Goal: Check status: Check status

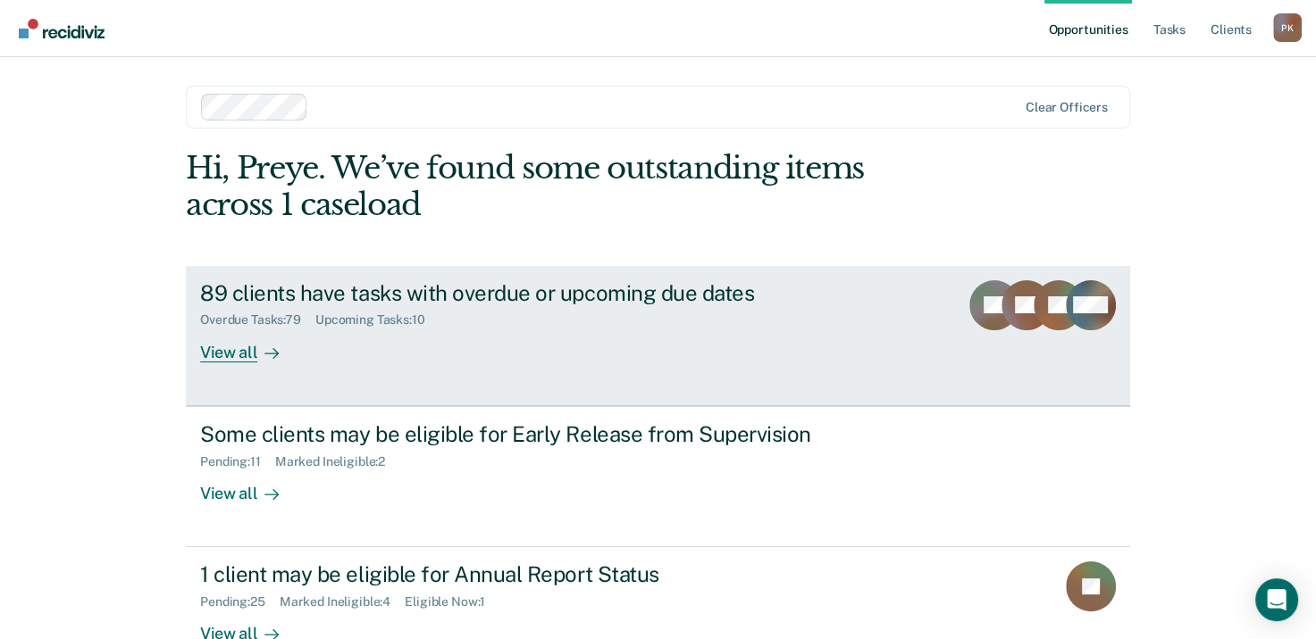
scroll to position [47, 0]
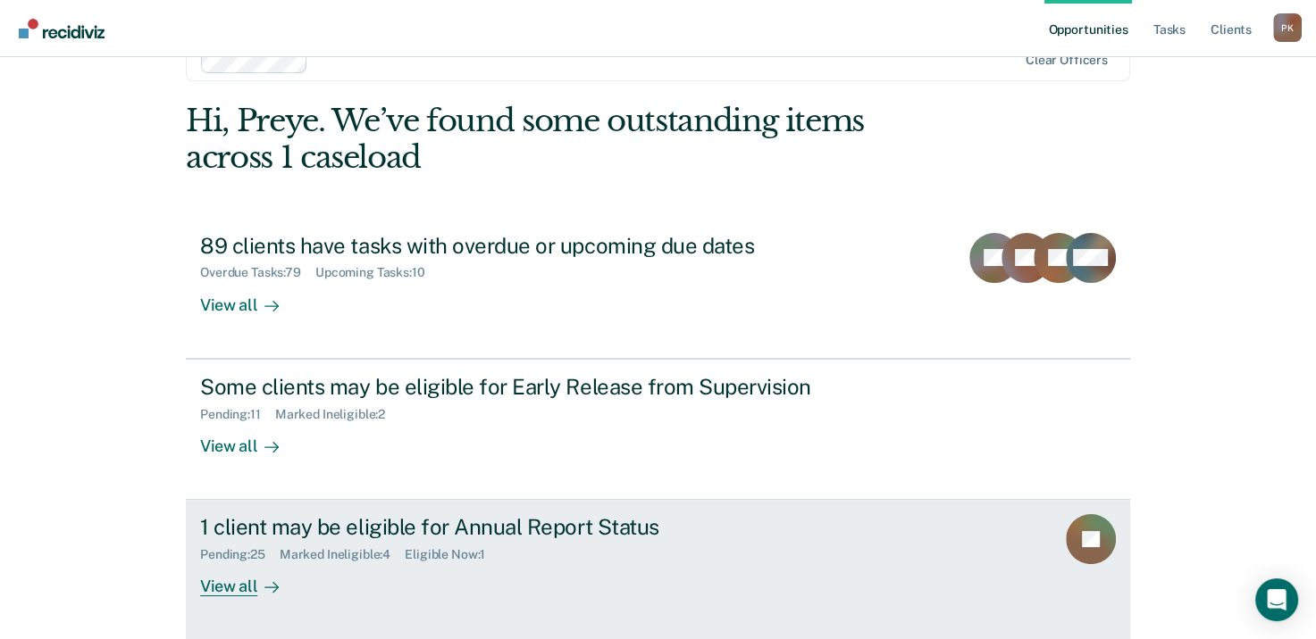
click at [245, 583] on div "View all" at bounding box center [250, 580] width 100 height 35
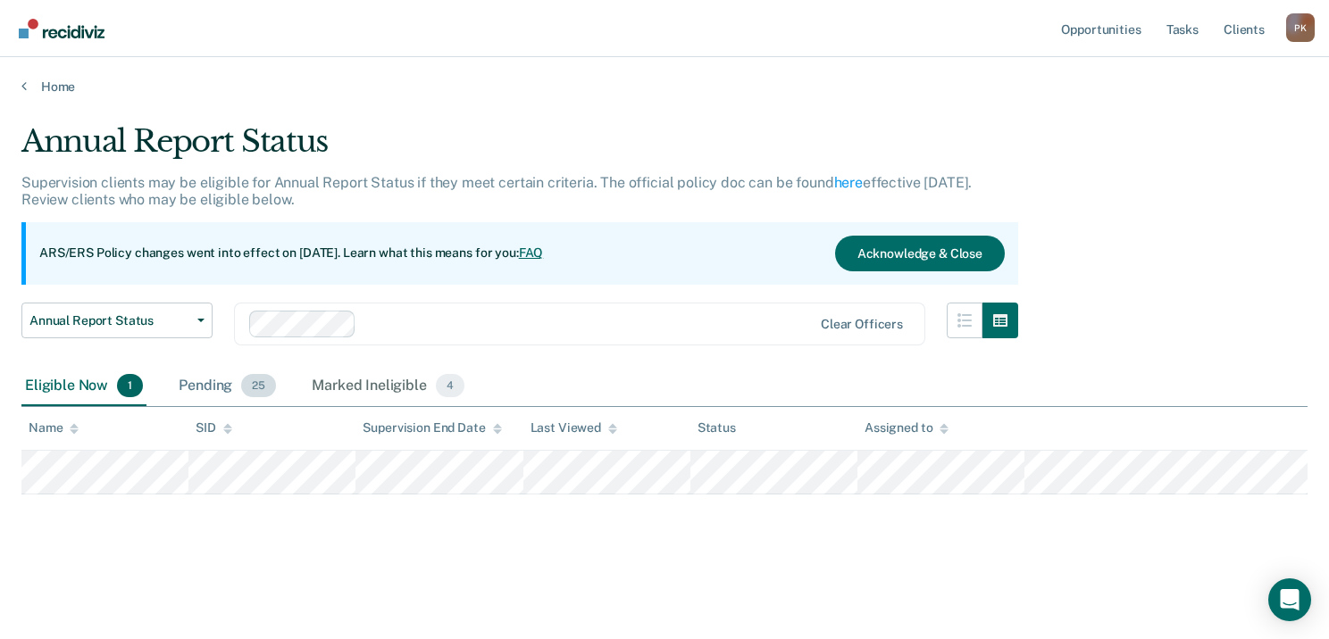
click at [236, 382] on div "Pending 25" at bounding box center [227, 386] width 104 height 39
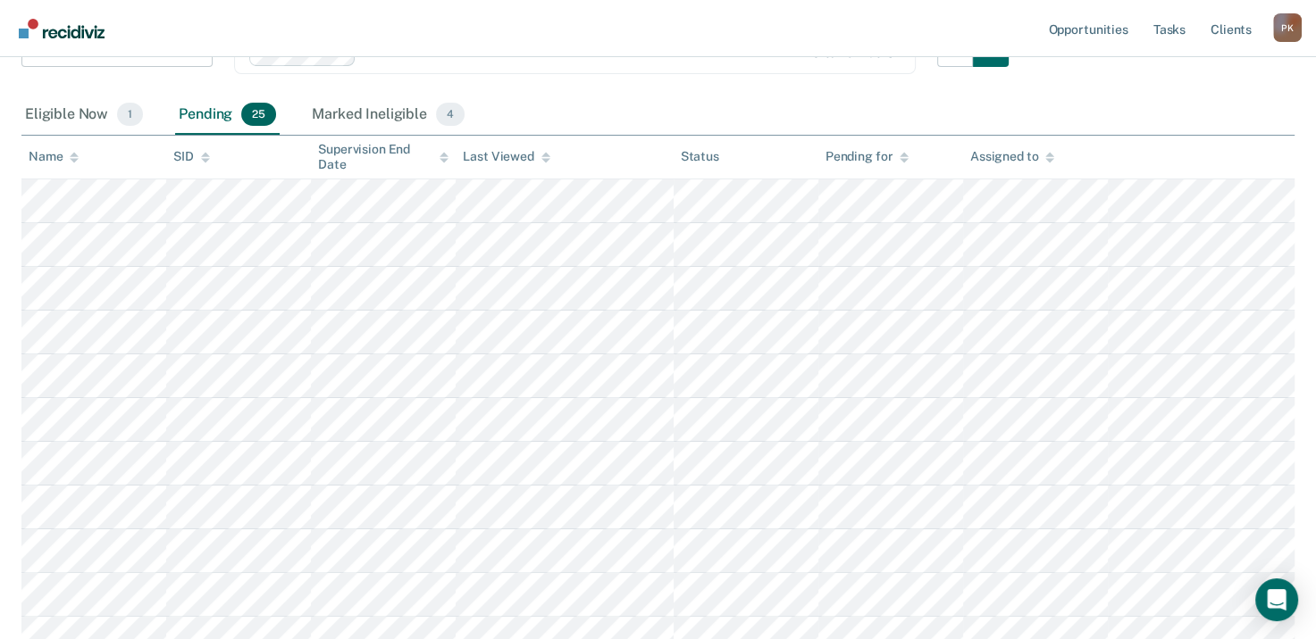
scroll to position [179, 0]
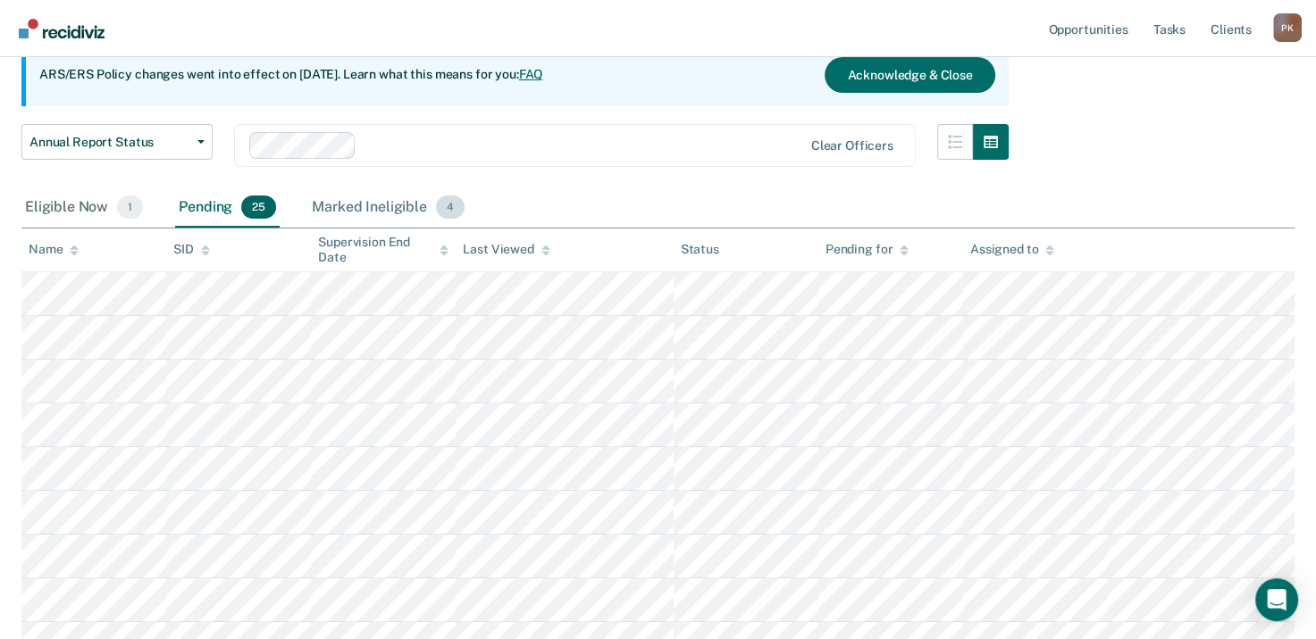
click at [386, 209] on div "Marked Ineligible 4" at bounding box center [388, 207] width 160 height 39
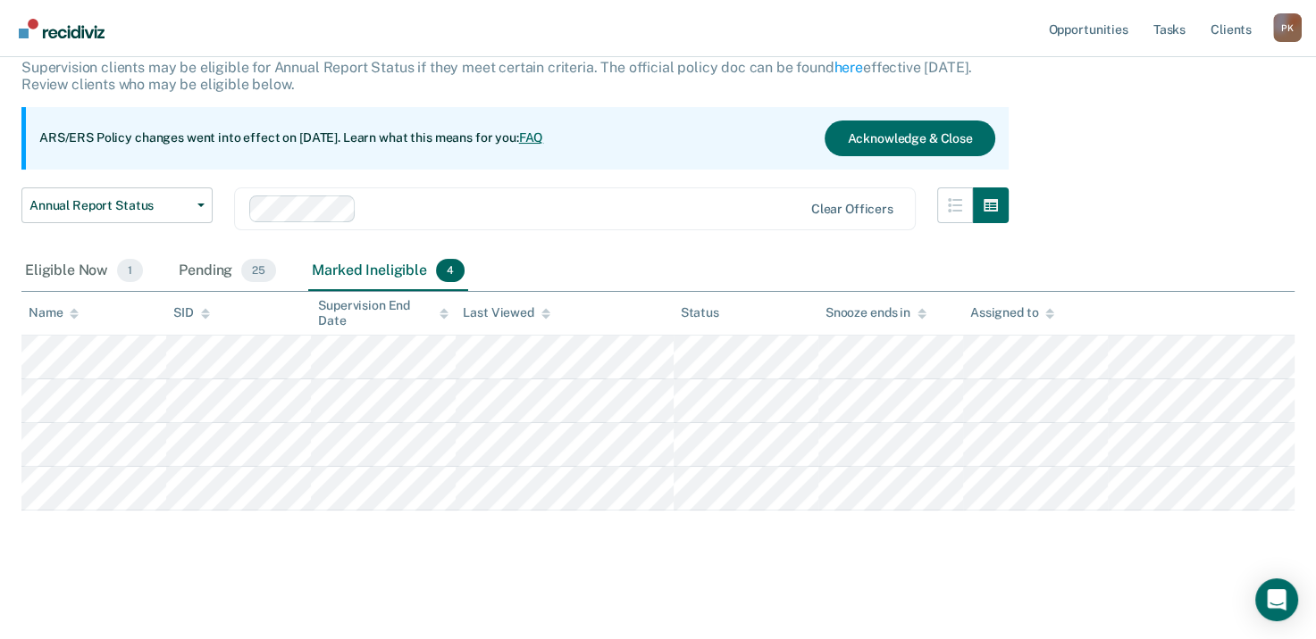
scroll to position [113, 0]
